Goal: Task Accomplishment & Management: Use online tool/utility

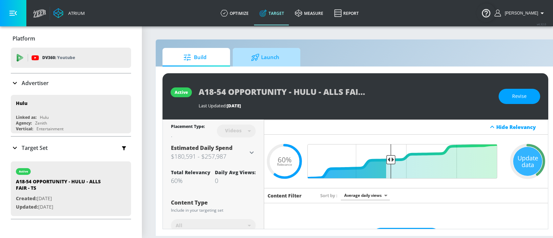
click at [272, 59] on span "Launch" at bounding box center [264, 57] width 51 height 16
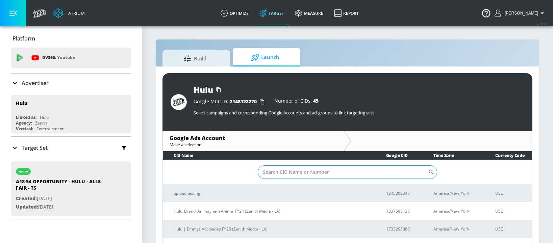
click at [350, 173] on input "Sort By" at bounding box center [343, 172] width 170 height 14
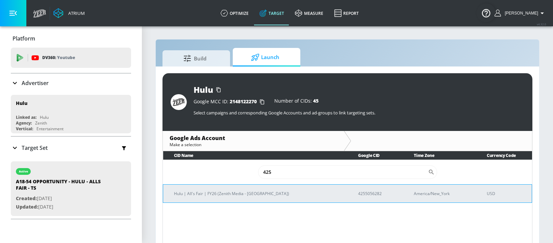
type input "425"
click at [358, 192] on p "4255056282" at bounding box center [378, 193] width 40 height 7
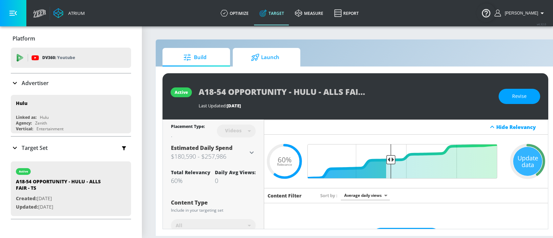
click at [269, 58] on span "Launch" at bounding box center [264, 57] width 51 height 16
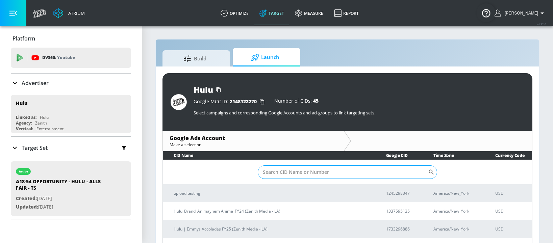
click at [281, 170] on input "Sort By" at bounding box center [343, 172] width 170 height 14
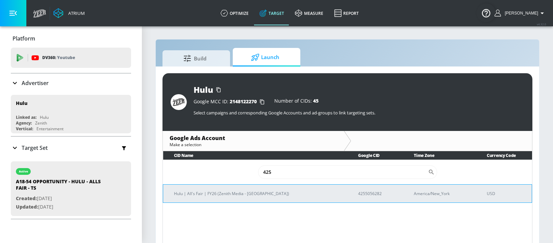
type input "425"
click at [358, 191] on p "4255056282" at bounding box center [378, 193] width 40 height 7
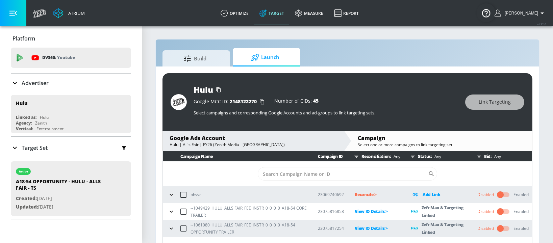
scroll to position [10, 0]
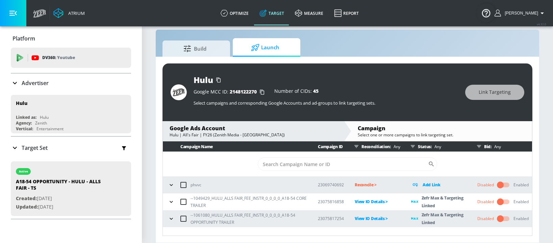
click at [173, 219] on icon "button" at bounding box center [171, 218] width 7 height 7
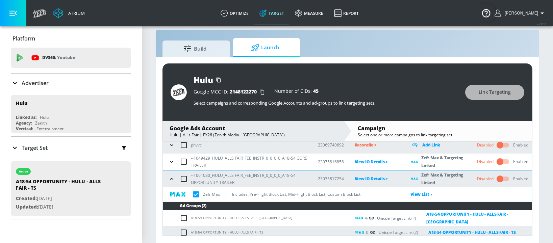
scroll to position [41, 0]
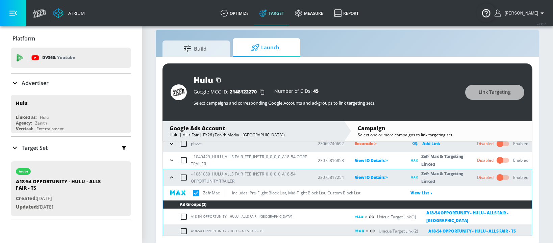
checkbox input "true"
